Goal: Task Accomplishment & Management: Manage account settings

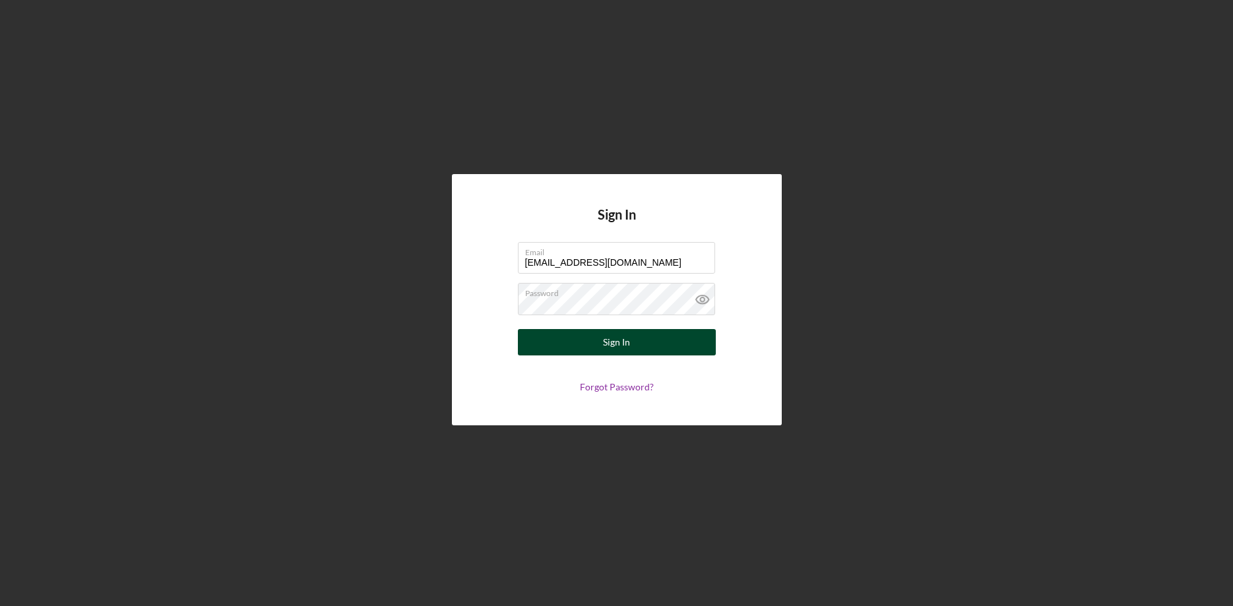
type input "[EMAIL_ADDRESS][DOMAIN_NAME]"
click at [579, 347] on button "Sign In" at bounding box center [617, 342] width 198 height 26
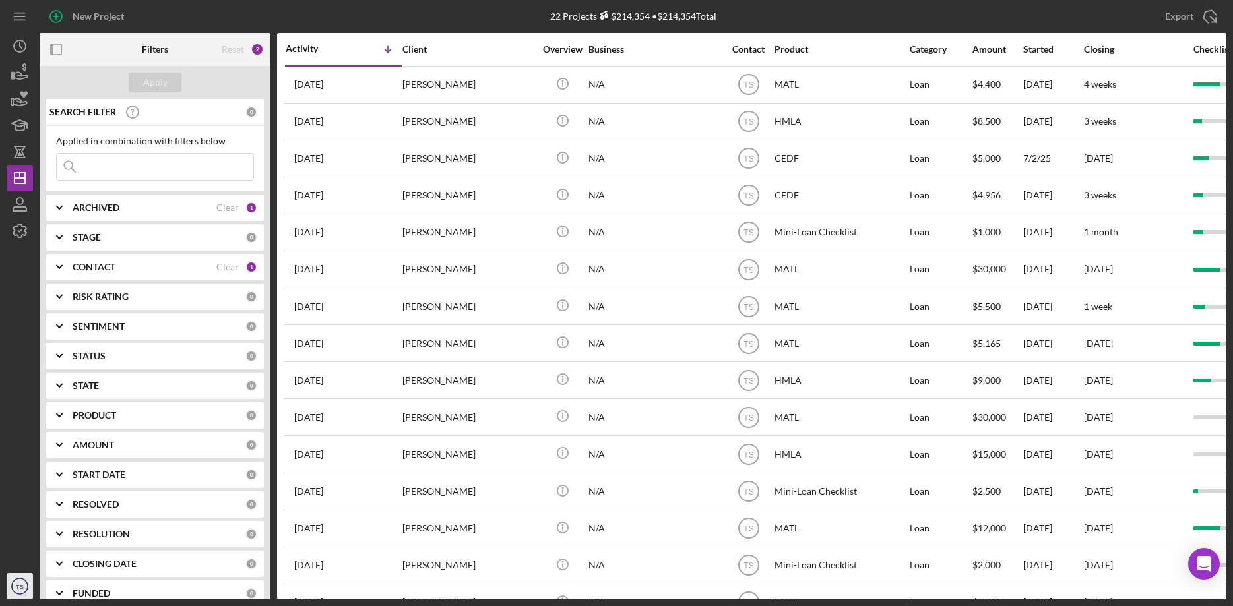
click at [16, 584] on text "TS" at bounding box center [20, 586] width 8 height 7
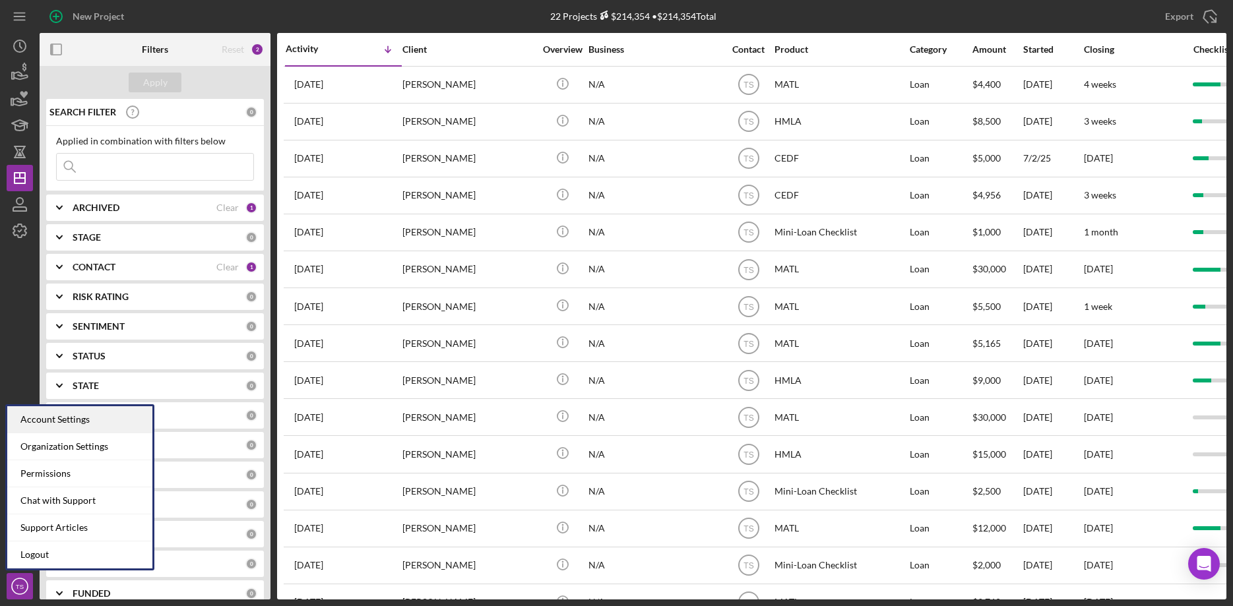
click at [90, 419] on div "Account Settings" at bounding box center [79, 419] width 145 height 27
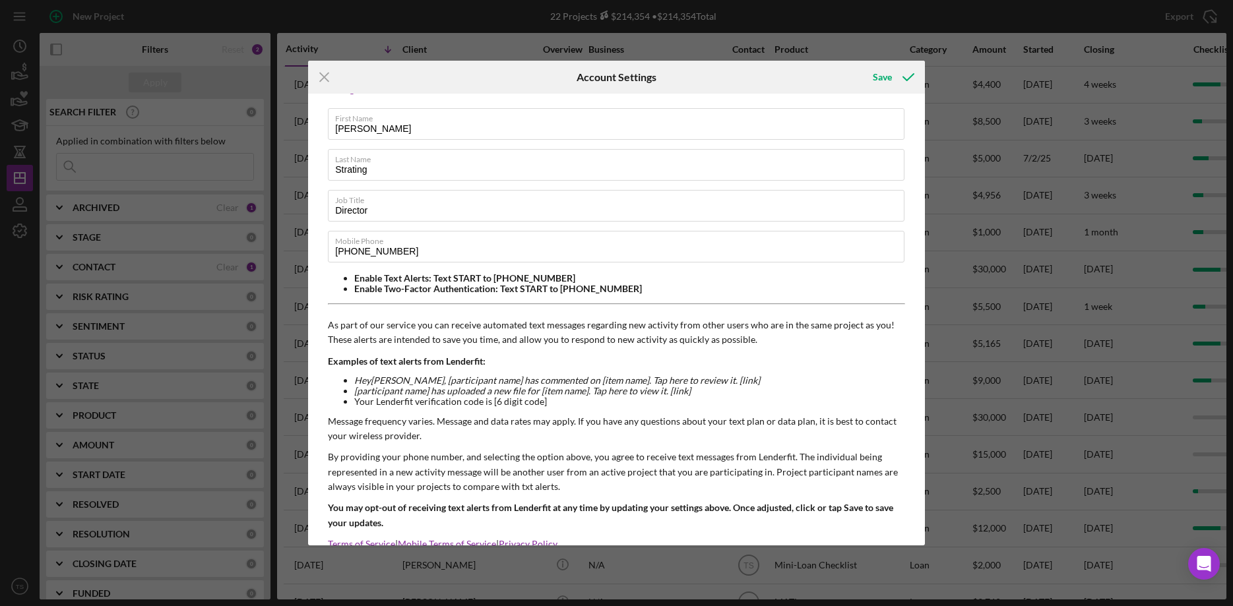
scroll to position [96, 0]
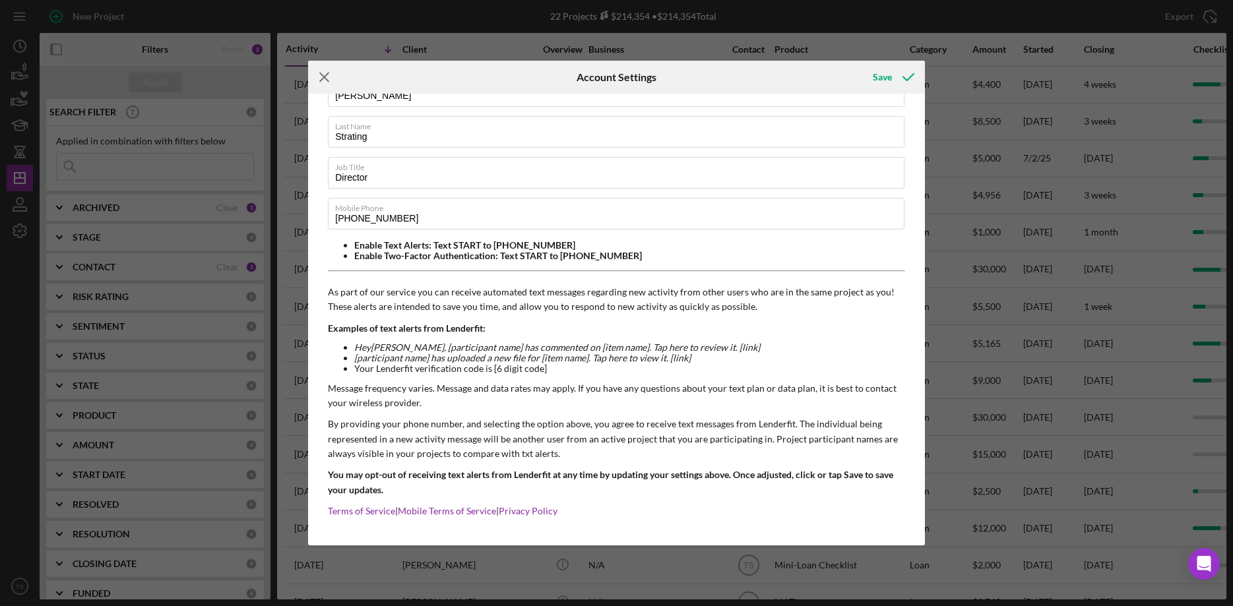
click at [325, 73] on icon "Icon/Menu Close" at bounding box center [324, 77] width 33 height 33
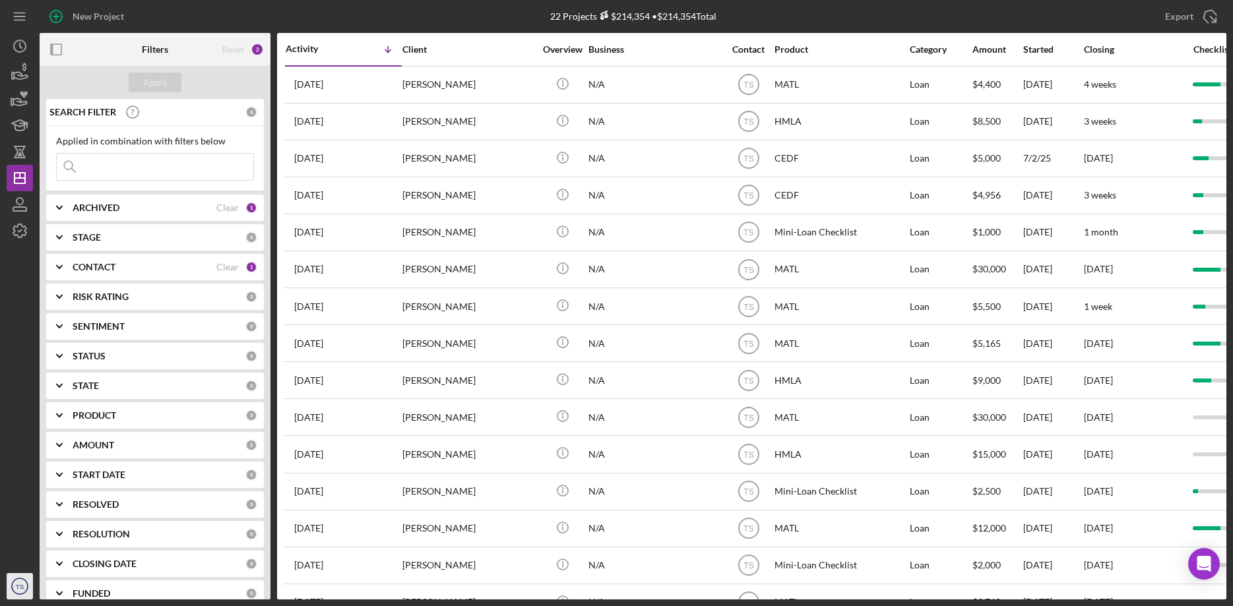
click at [16, 589] on text "TS" at bounding box center [20, 586] width 8 height 7
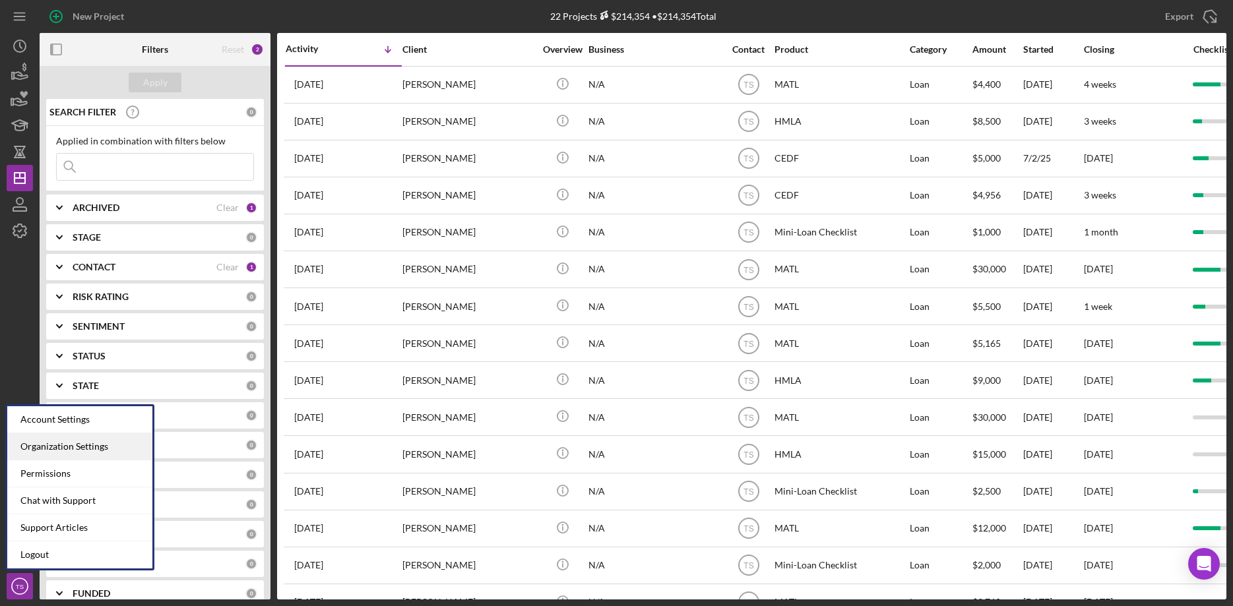
click at [49, 447] on div "Organization Settings" at bounding box center [79, 446] width 145 height 27
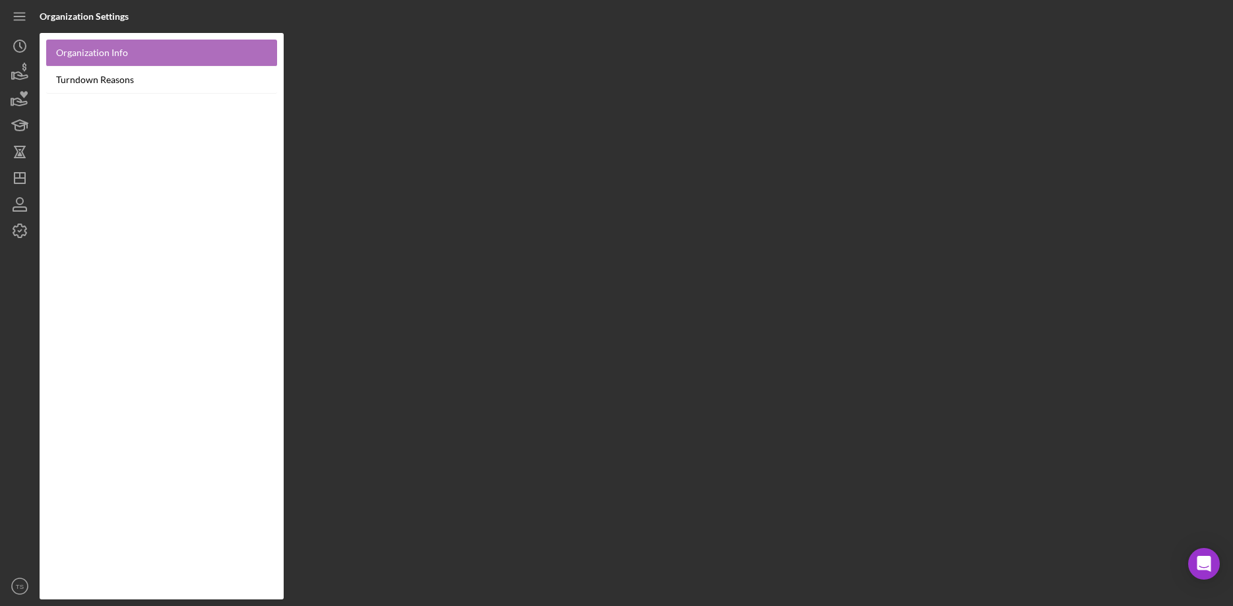
click at [127, 57] on link "Organization Info" at bounding box center [161, 53] width 231 height 27
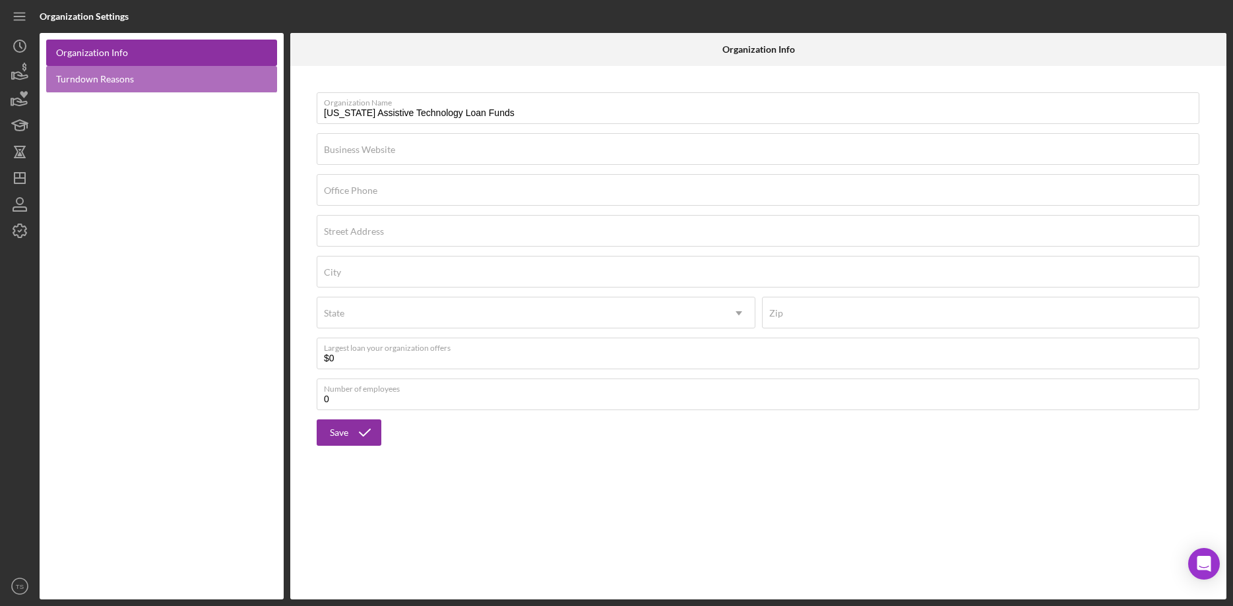
click at [109, 84] on link "Turndown Reasons" at bounding box center [161, 79] width 231 height 27
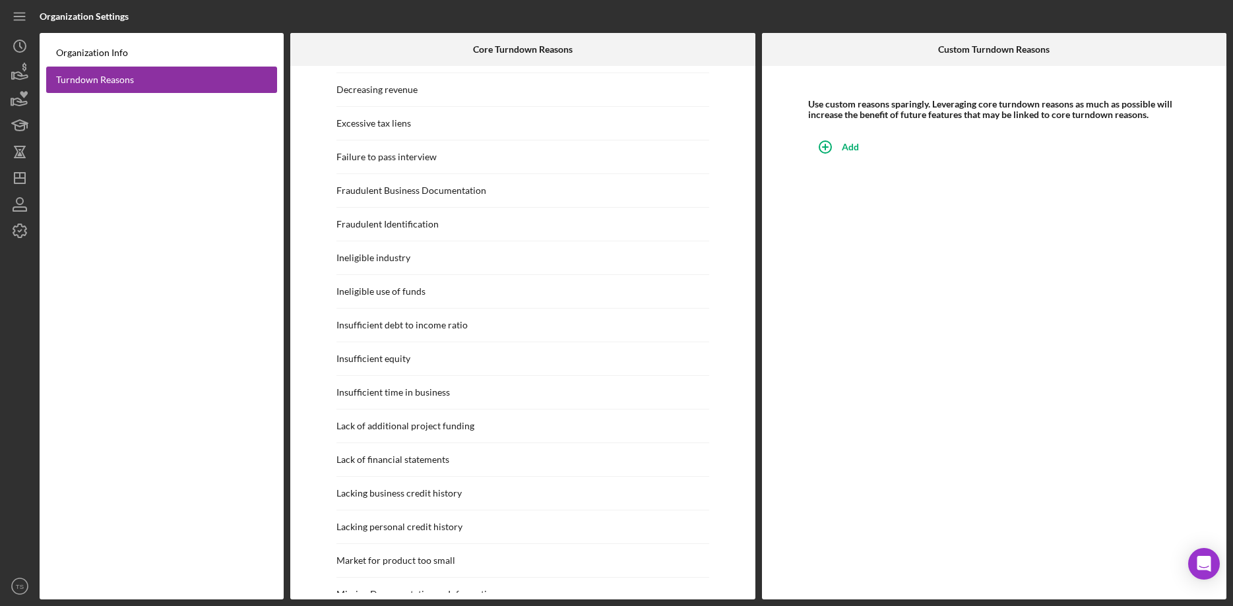
scroll to position [171, 0]
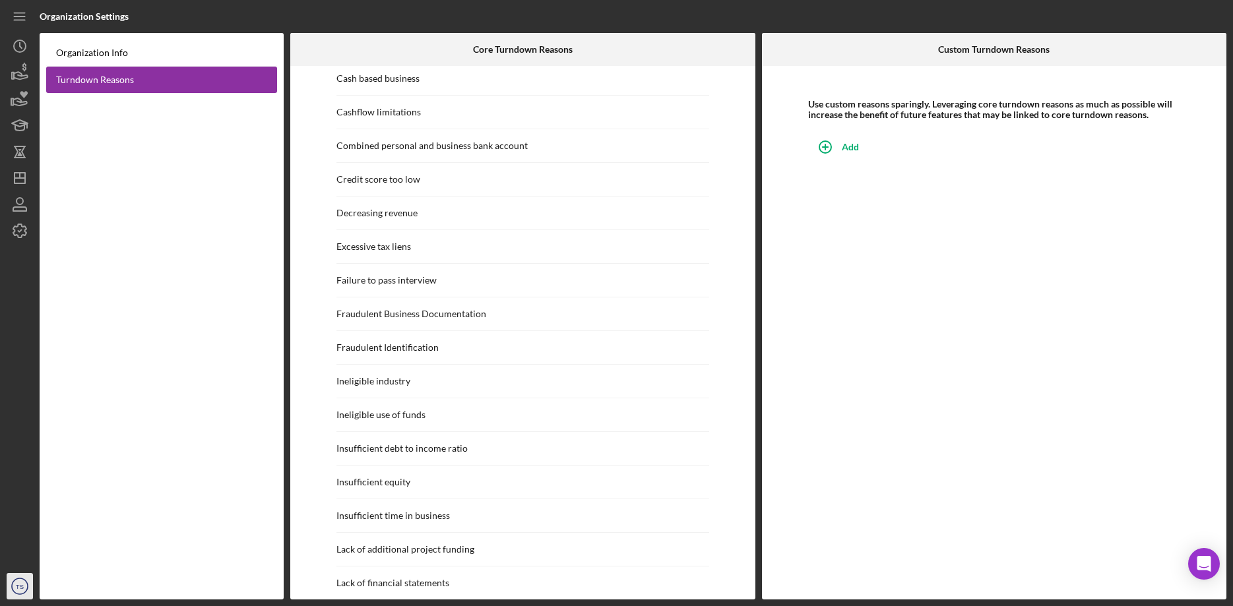
click at [20, 590] on text "TS" at bounding box center [20, 586] width 8 height 7
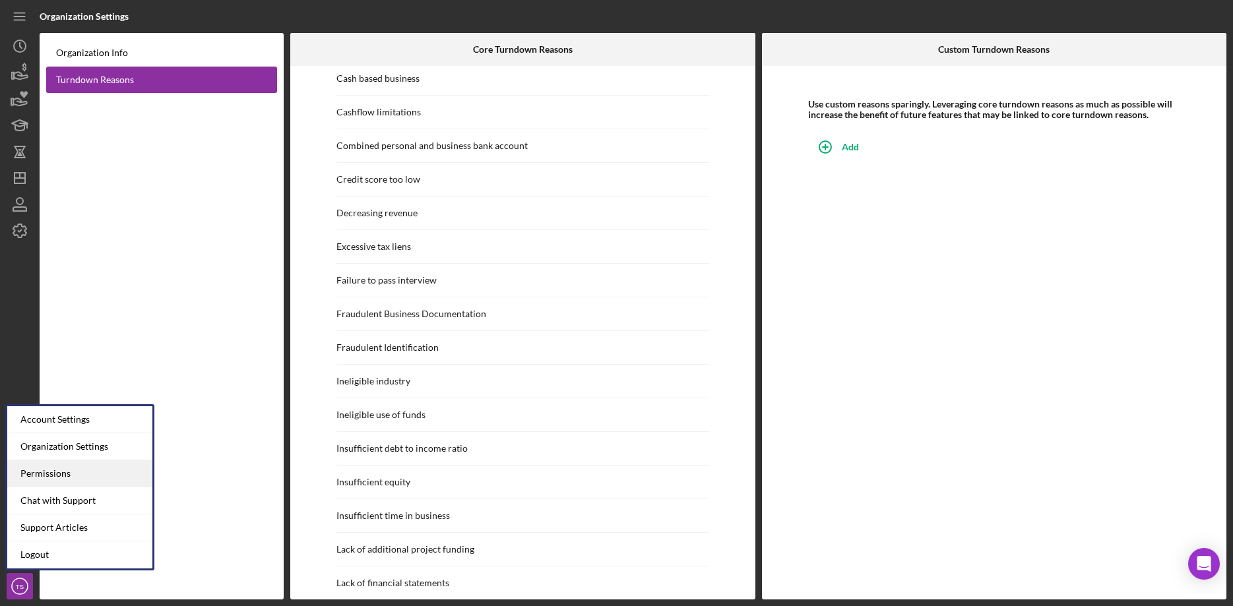
click at [52, 477] on div "Permissions" at bounding box center [79, 473] width 145 height 27
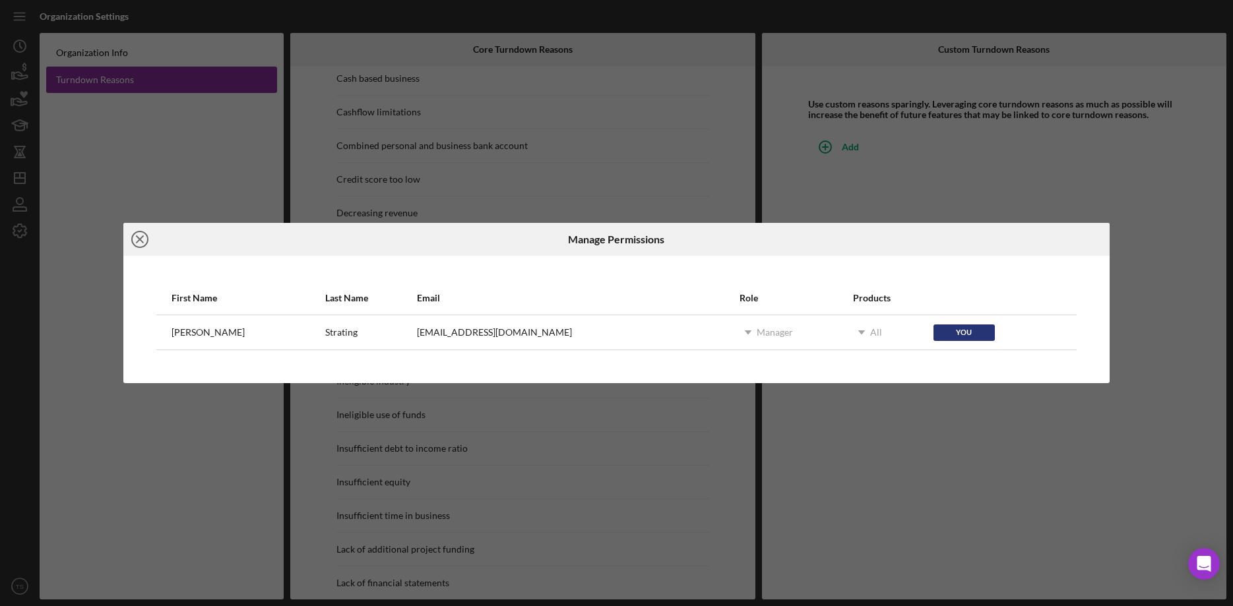
click at [140, 237] on icon "Icon/Close" at bounding box center [139, 239] width 33 height 33
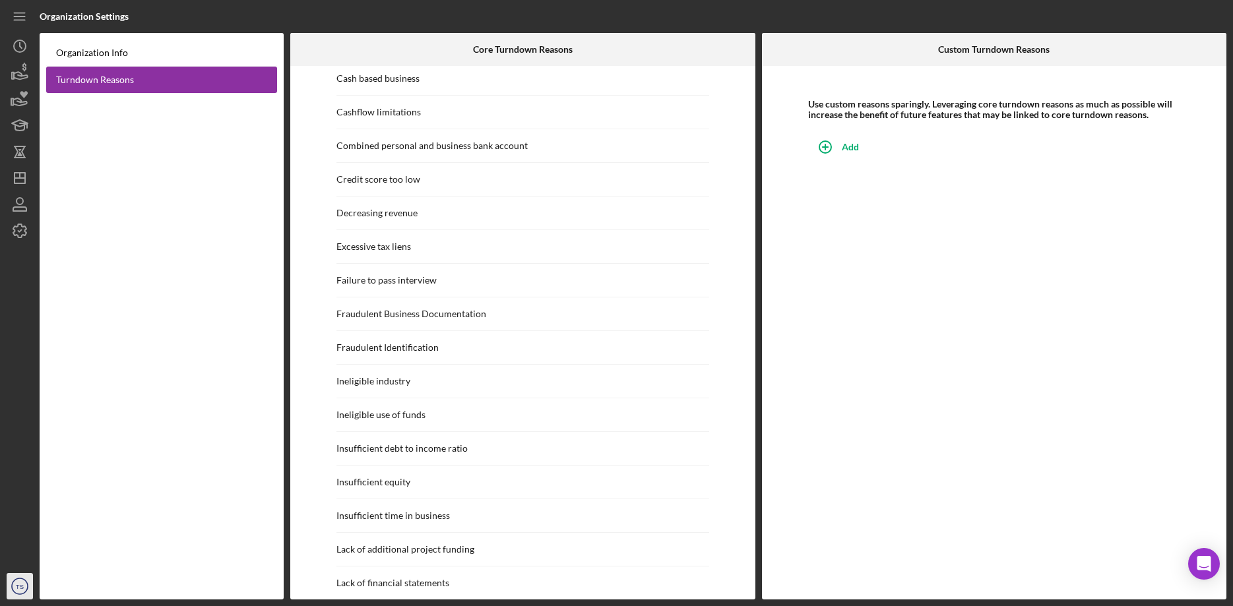
click at [15, 586] on icon "TS" at bounding box center [20, 586] width 26 height 33
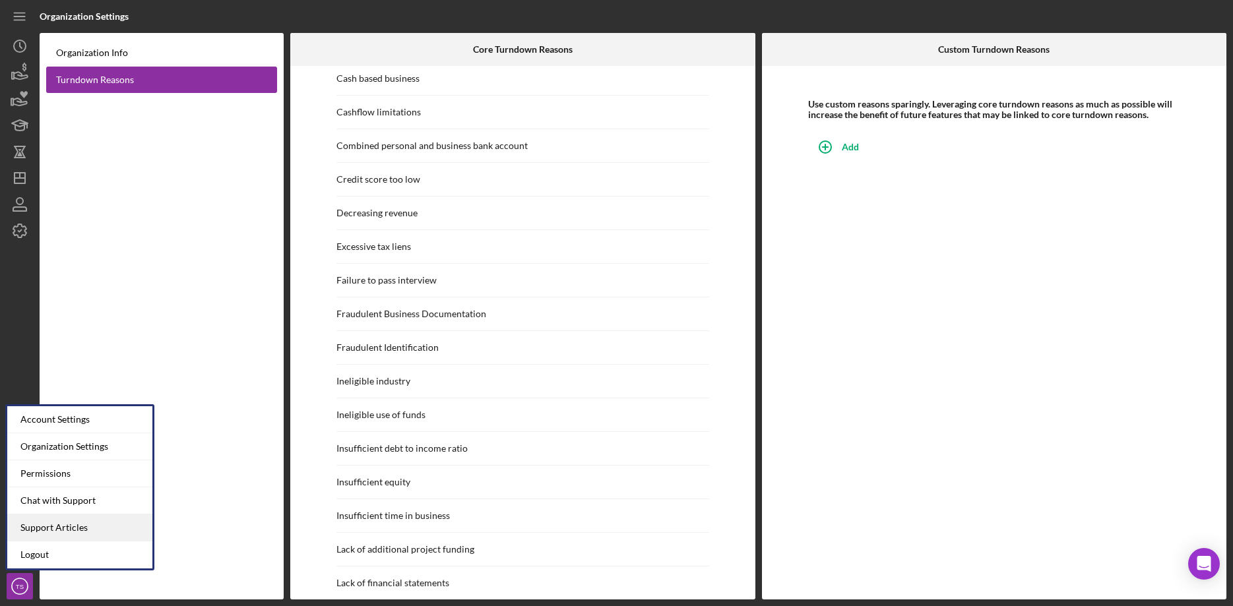
click at [49, 531] on link "Support Articles" at bounding box center [79, 527] width 145 height 27
